Goal: Obtain resource: Obtain resource

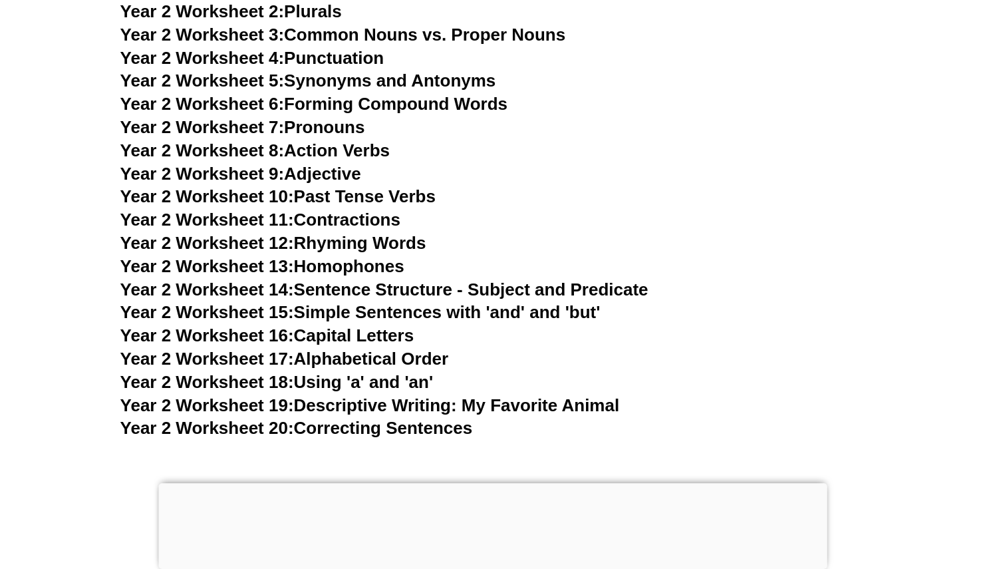
click at [366, 403] on link "Year 2 Worksheet 19: Descriptive Writing: My Favorite Animal" at bounding box center [369, 405] width 499 height 20
click at [327, 350] on link "Year 2 Worksheet 17: Alphabetical Order" at bounding box center [284, 359] width 328 height 20
click at [329, 293] on link "Year 2 Worksheet 14: Sentence Structure - Subject and Predicate" at bounding box center [384, 289] width 528 height 20
click at [330, 225] on link "Year 2 Worksheet 11: Contractions" at bounding box center [260, 220] width 280 height 20
click at [345, 221] on link "Year 2 Worksheet 11: Contractions" at bounding box center [260, 220] width 280 height 20
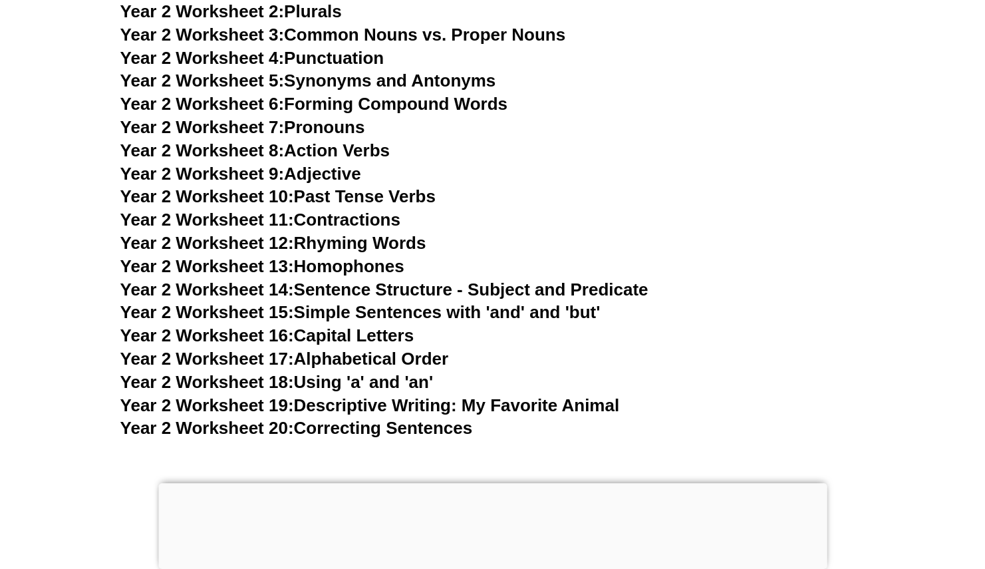
click at [323, 150] on link "Year 2 Worksheet 8: Action Verbs" at bounding box center [254, 150] width 269 height 20
click at [295, 177] on link "Year 2 Worksheet 9: Adjective" at bounding box center [240, 174] width 241 height 20
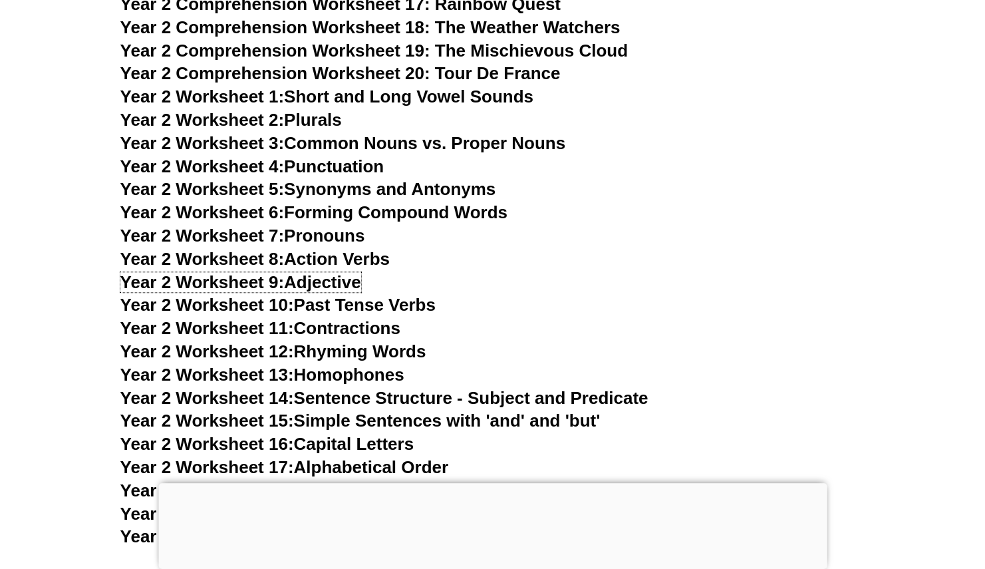
scroll to position [3570, 0]
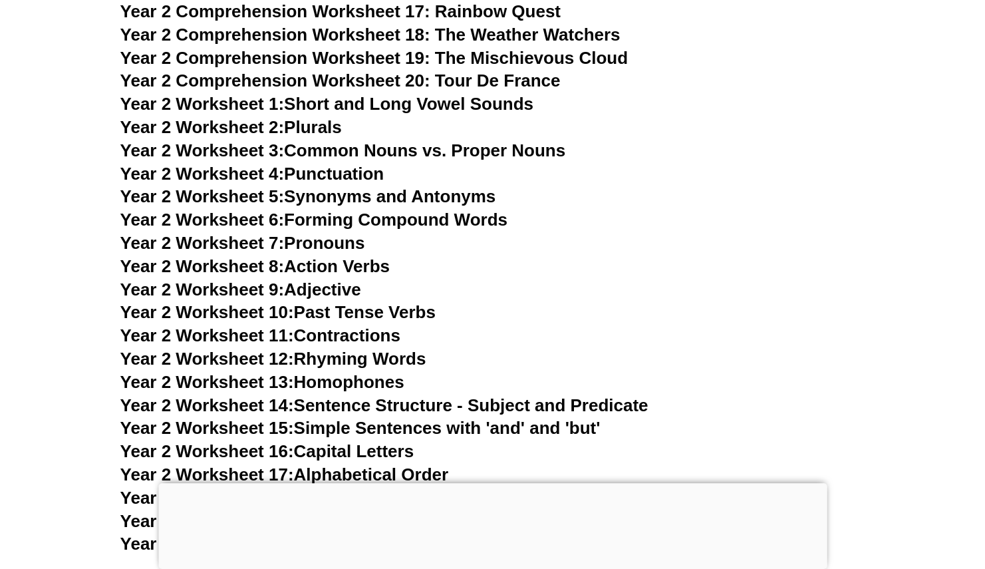
click at [322, 135] on link "Year 2 Worksheet 2: Plurals" at bounding box center [231, 127] width 222 height 20
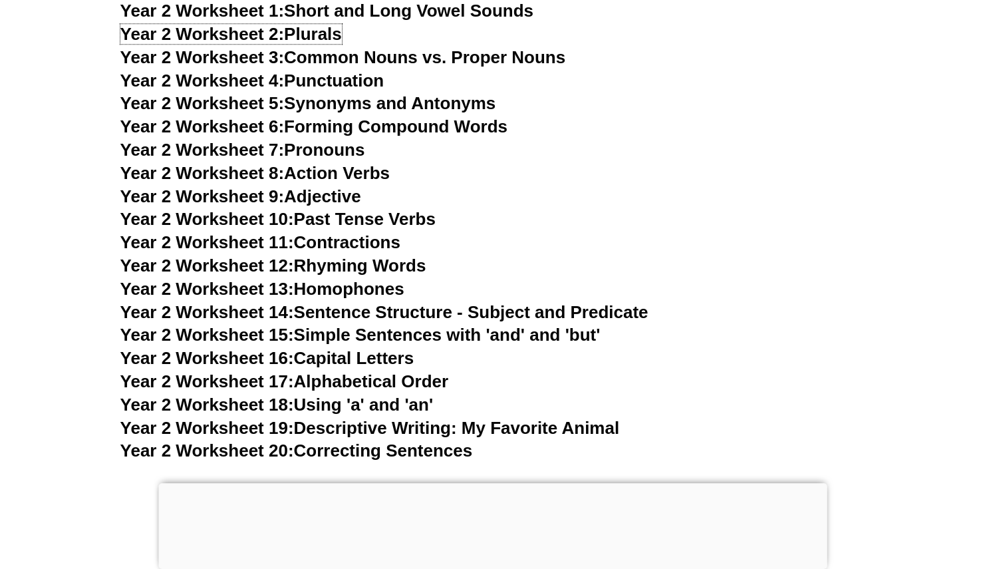
scroll to position [3677, 0]
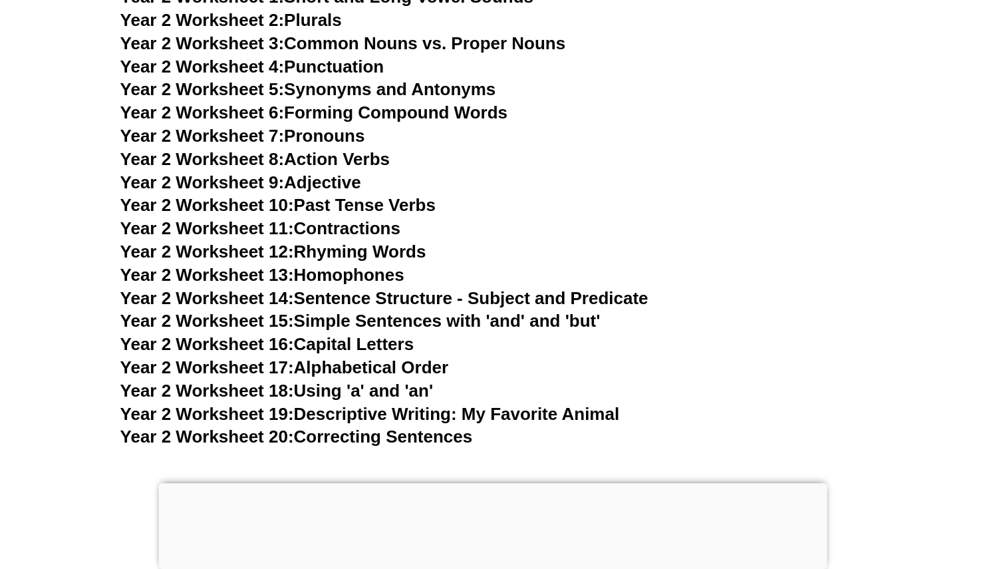
click at [321, 180] on link "Year 2 Worksheet 9: Adjective" at bounding box center [240, 182] width 241 height 20
